Goal: Task Accomplishment & Management: Manage account settings

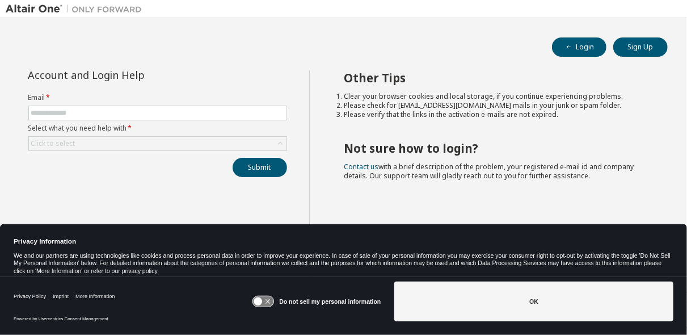
click at [44, 120] on form "Email * Select what you need help with * Click to select" at bounding box center [157, 122] width 259 height 58
click at [44, 113] on input "text" at bounding box center [157, 112] width 253 height 9
type input "**********"
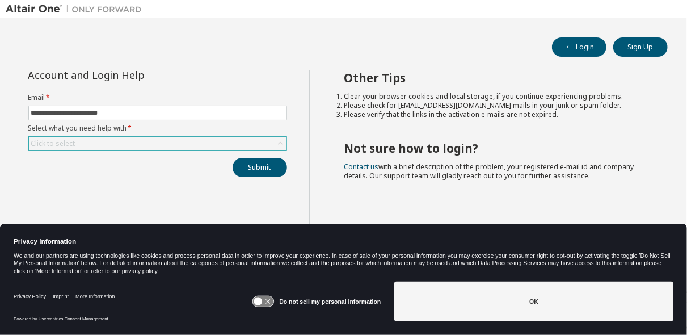
click at [86, 141] on div "Click to select" at bounding box center [158, 144] width 258 height 14
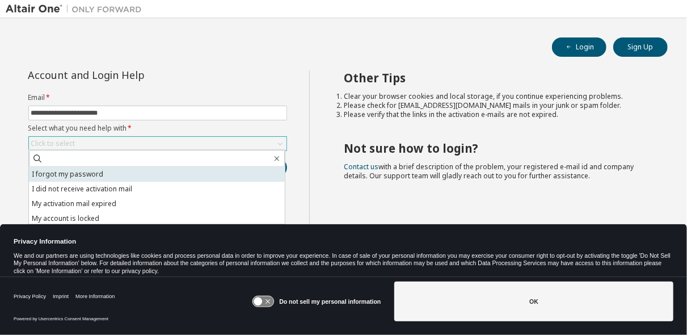
click at [88, 178] on li "I forgot my password" at bounding box center [157, 174] width 256 height 15
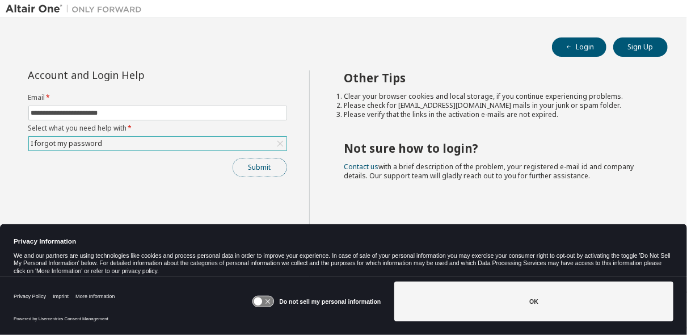
click at [258, 170] on button "Submit" at bounding box center [260, 167] width 54 height 19
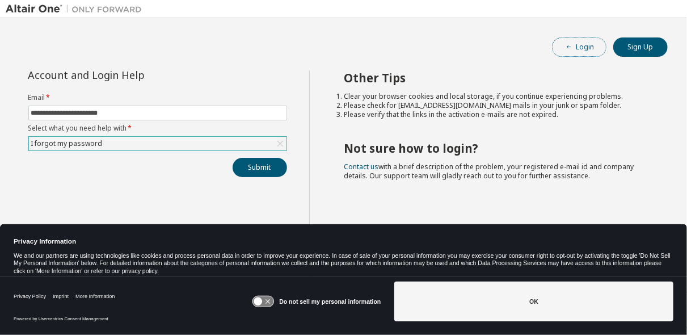
click at [576, 44] on button "Login" at bounding box center [579, 46] width 54 height 19
